Goal: Task Accomplishment & Management: Use online tool/utility

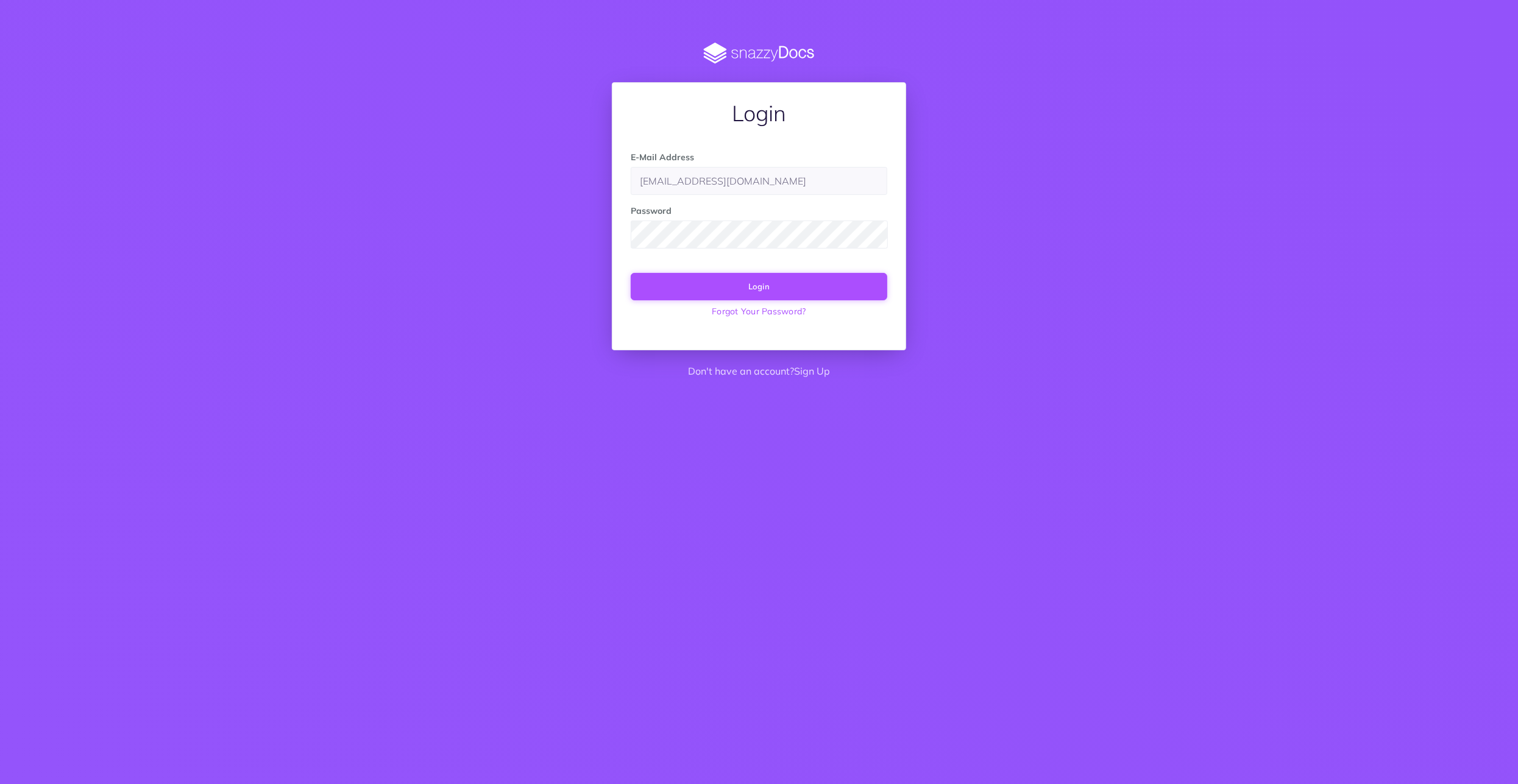
type input "support@agterra.com"
click at [754, 274] on button "Login" at bounding box center [759, 286] width 257 height 27
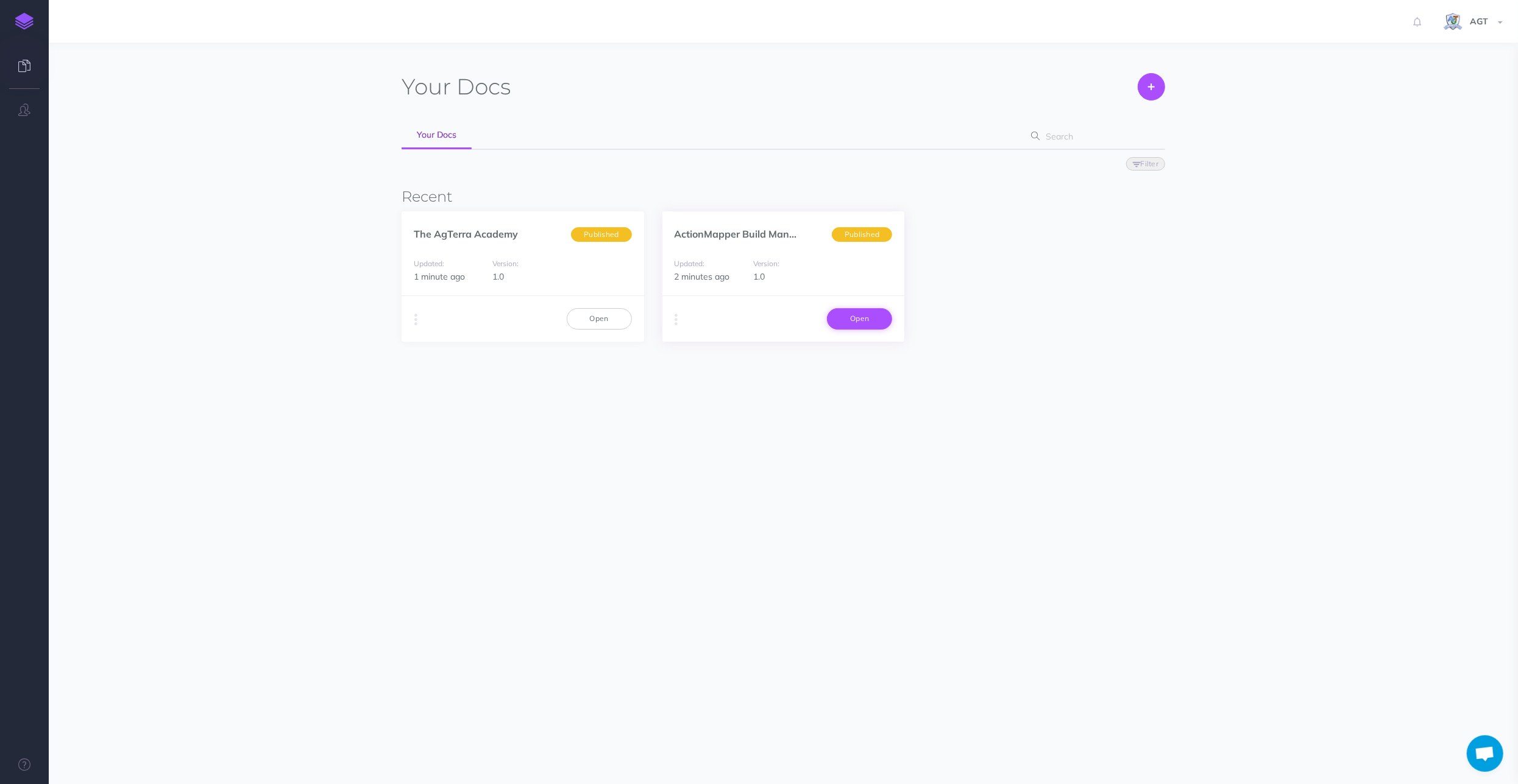
click at [865, 316] on link "Open" at bounding box center [860, 319] width 65 height 21
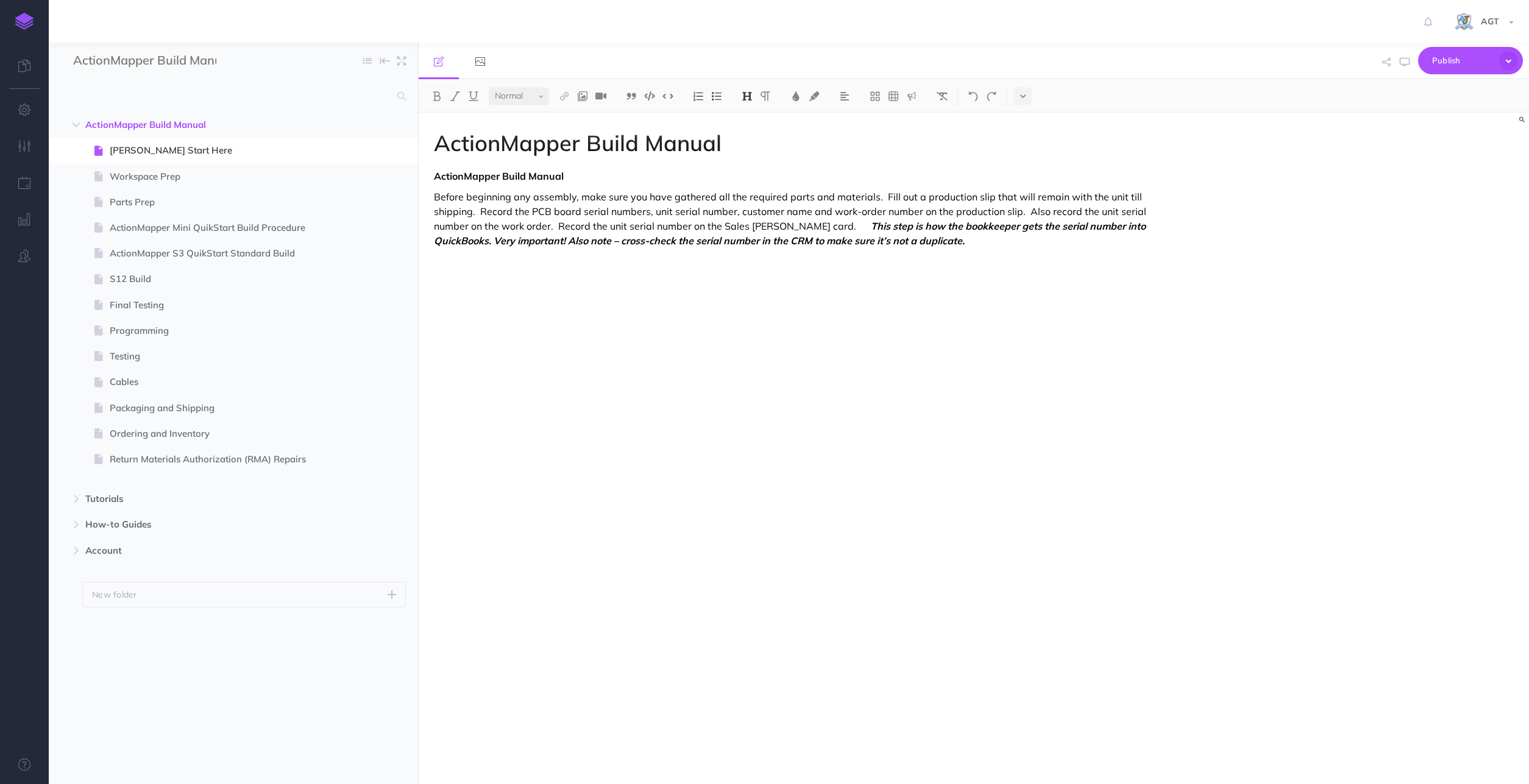
select select "null"
click at [581, 99] on img at bounding box center [582, 96] width 11 height 10
click at [584, 134] on icon at bounding box center [583, 136] width 12 height 8
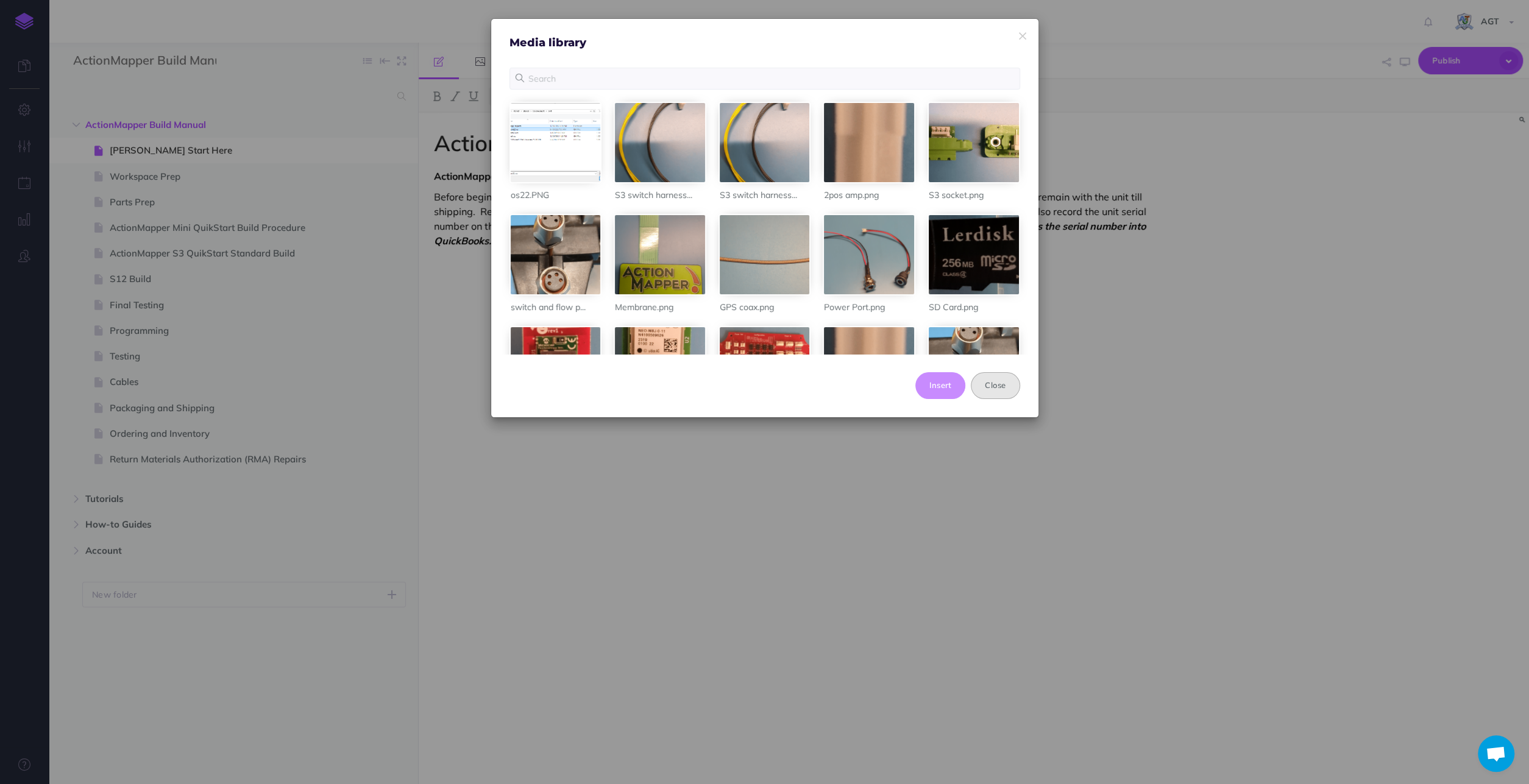
click at [998, 387] on button "Close" at bounding box center [995, 385] width 49 height 27
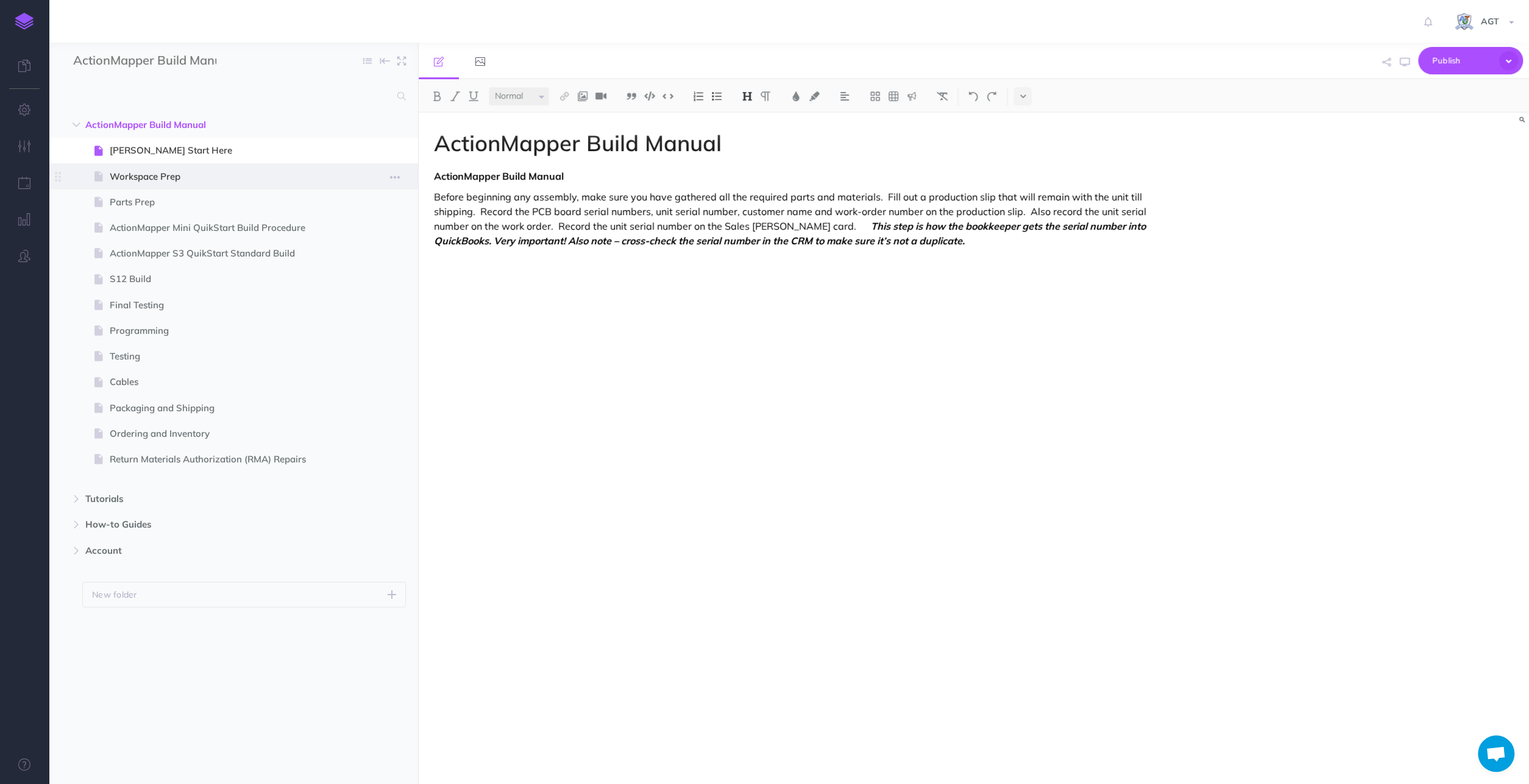
click at [151, 172] on span "Workspace Prep" at bounding box center [227, 176] width 235 height 14
select select "null"
